Goal: Check status: Check status

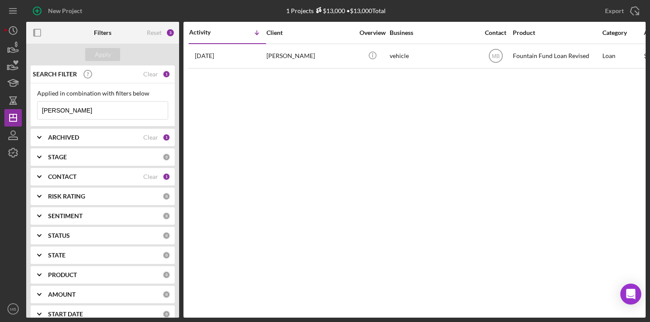
click at [124, 109] on input "[PERSON_NAME]" at bounding box center [103, 110] width 130 height 17
type input "s"
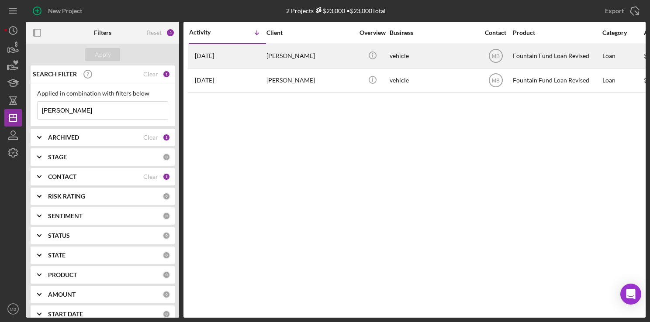
type input "[PERSON_NAME]"
click at [272, 54] on div "[PERSON_NAME]" at bounding box center [309, 56] width 87 height 23
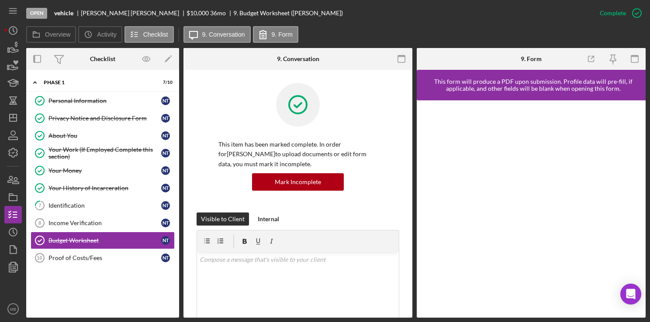
click at [272, 54] on div "9. Conversation" at bounding box center [298, 59] width 76 height 22
click at [374, 22] on div "Open vehicle [PERSON_NAME] $10,000 $10,000 36 mo 9. Budget Worksheet ([PERSON_N…" at bounding box center [308, 13] width 565 height 26
click at [90, 220] on div "Income Verification" at bounding box center [104, 223] width 113 height 7
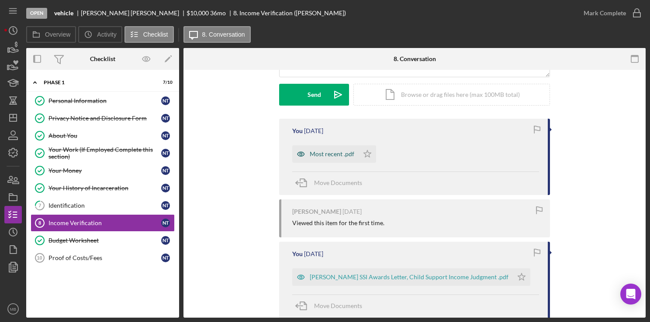
scroll to position [126, 0]
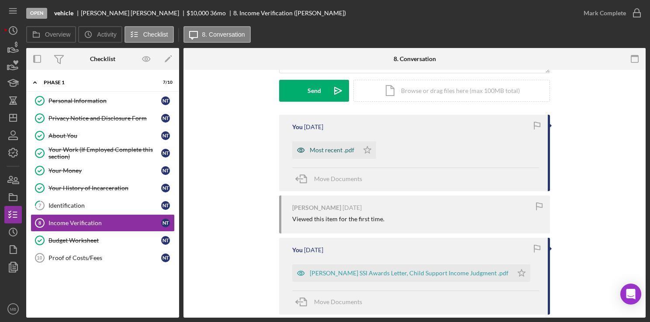
click at [328, 151] on div "Most recent .pdf" at bounding box center [332, 150] width 45 height 7
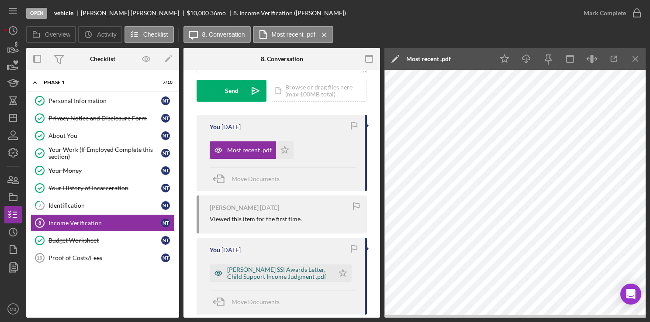
click at [296, 269] on div "[PERSON_NAME] SSI Awards Letter, Child Support Income Judgment .pdf" at bounding box center [278, 273] width 103 height 14
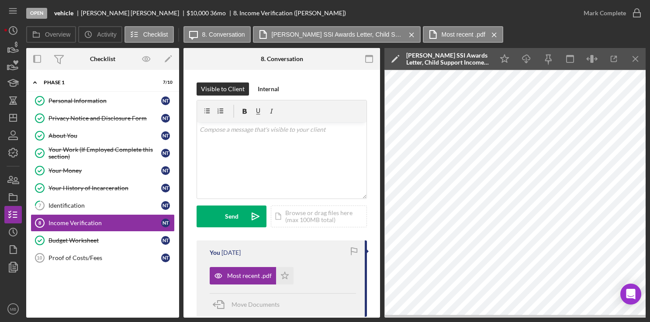
scroll to position [0, 0]
